Goal: Transaction & Acquisition: Purchase product/service

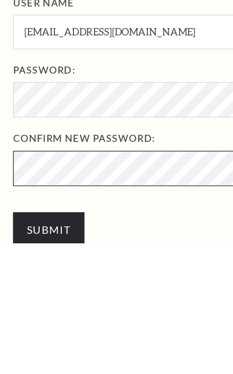
scroll to position [203, 0]
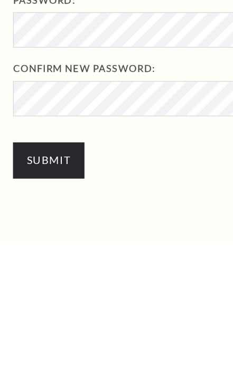
click at [55, 293] on input "Submit" at bounding box center [40, 307] width 58 height 29
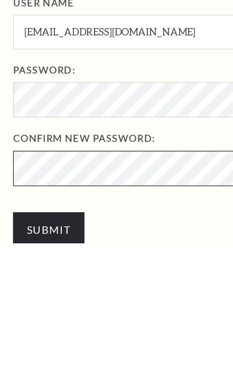
scroll to position [203, 0]
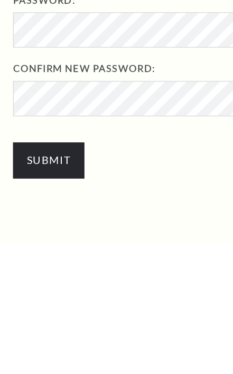
click at [48, 293] on input "Submit" at bounding box center [40, 307] width 58 height 29
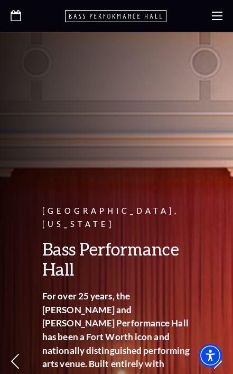
click at [218, 14] on icon at bounding box center [217, 16] width 11 height 11
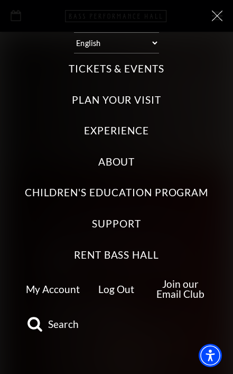
click at [146, 62] on label "Tickets & Events" at bounding box center [117, 69] width 96 height 14
click at [0, 0] on Events "Tickets & Events" at bounding box center [0, 0] width 0 height 0
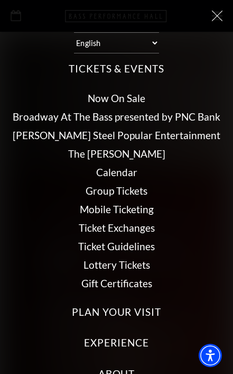
click at [133, 92] on link "Now On Sale" at bounding box center [117, 98] width 58 height 12
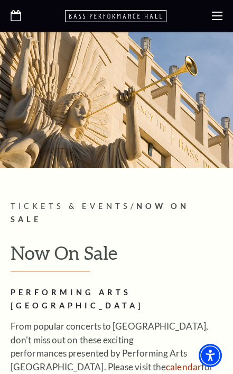
click at [21, 11] on icon "Open this option" at bounding box center [16, 15] width 11 height 11
